Goal: Information Seeking & Learning: Compare options

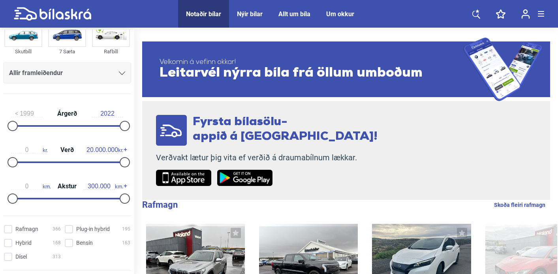
scroll to position [62, 0]
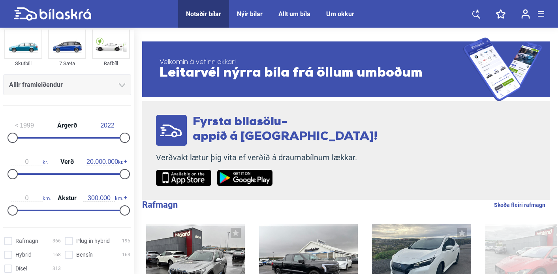
click at [82, 87] on div "Allir framleiðendur" at bounding box center [67, 84] width 116 height 11
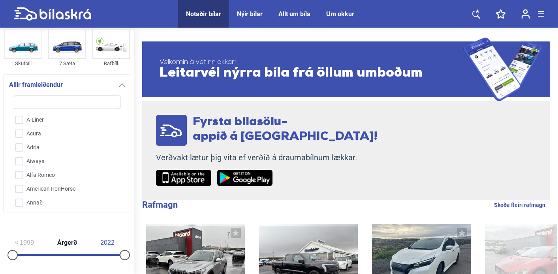
type input "t"
checkbox input "false"
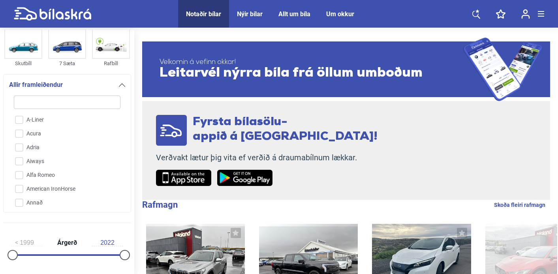
checkbox input "false"
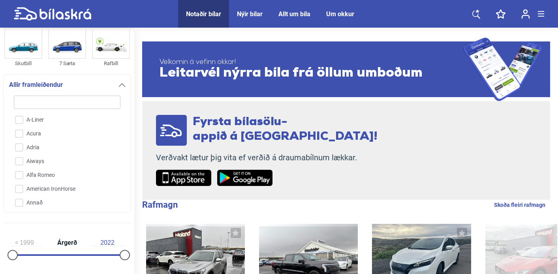
checkbox input "false"
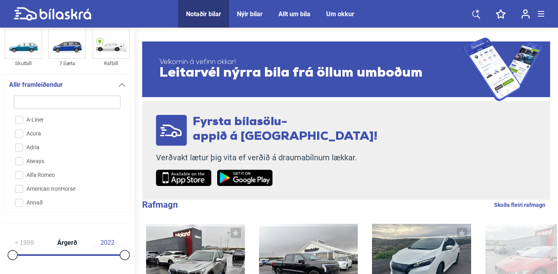
checkbox input "false"
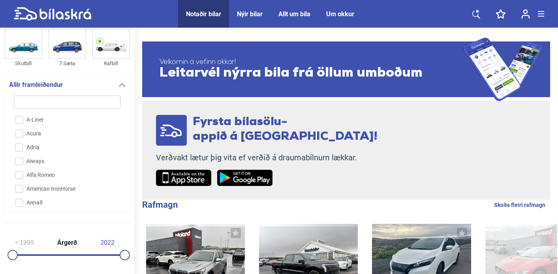
checkbox input "false"
type input "te"
checkbox input "false"
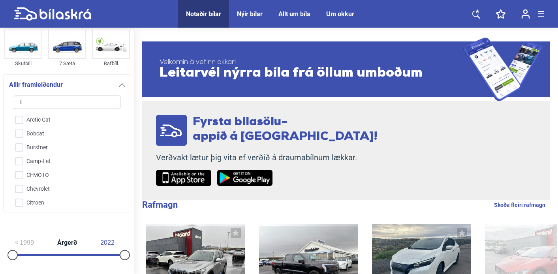
checkbox input "false"
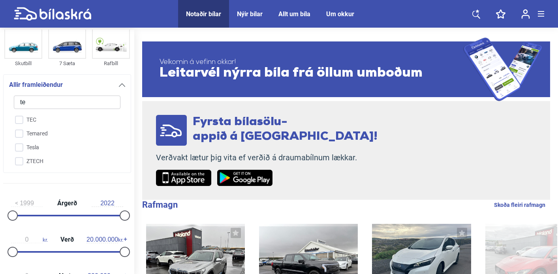
type input "tes"
checkbox input "false"
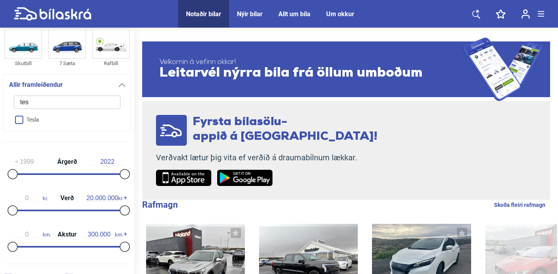
type input "tes"
click at [75, 123] on input "Tesla" at bounding box center [61, 120] width 107 height 14
checkbox input "true"
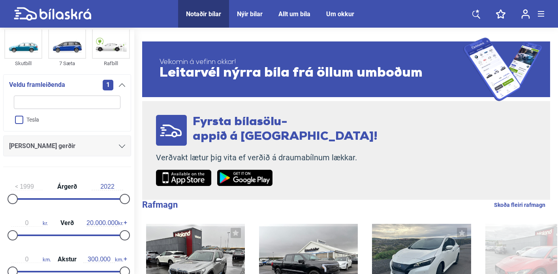
checkbox input "false"
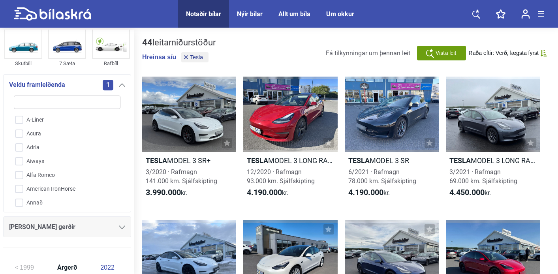
click at [119, 87] on div "1" at bounding box center [114, 85] width 23 height 11
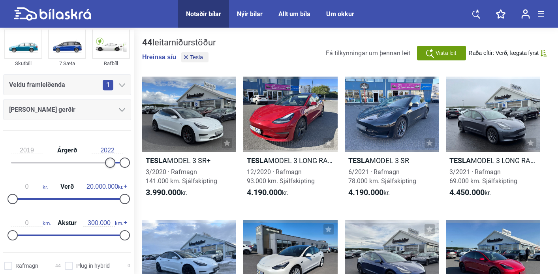
drag, startPoint x: 12, startPoint y: 162, endPoint x: 107, endPoint y: 161, distance: 95.2
click at [107, 161] on div at bounding box center [110, 163] width 10 height 10
drag, startPoint x: 106, startPoint y: 163, endPoint x: 134, endPoint y: 163, distance: 28.9
click at [134, 163] on aside "Fólksbíll Smábíl Sportjeppi Skutbíll 7 Sæta Rafbíll Veldu framleiðenda 1 [PERSO…" at bounding box center [67, 153] width 134 height 247
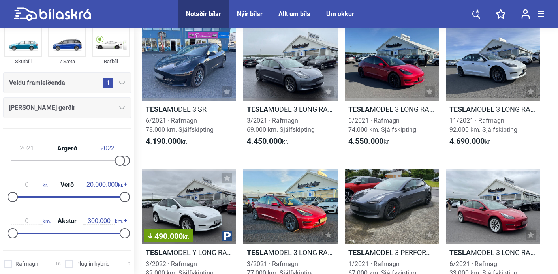
scroll to position [49, 0]
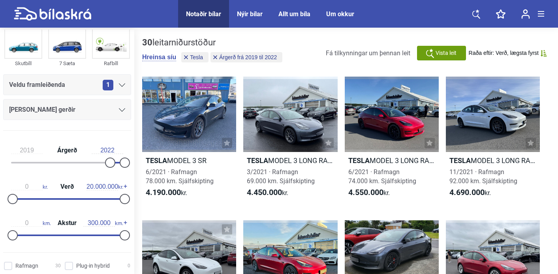
type input "1999"
